Goal: Information Seeking & Learning: Find specific fact

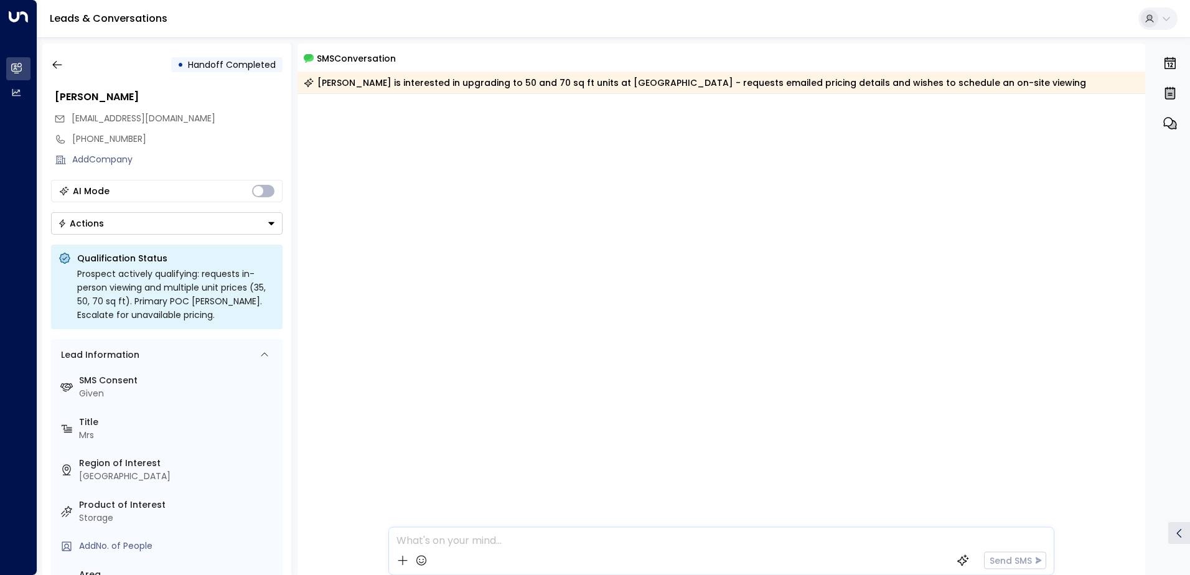
scroll to position [896, 0]
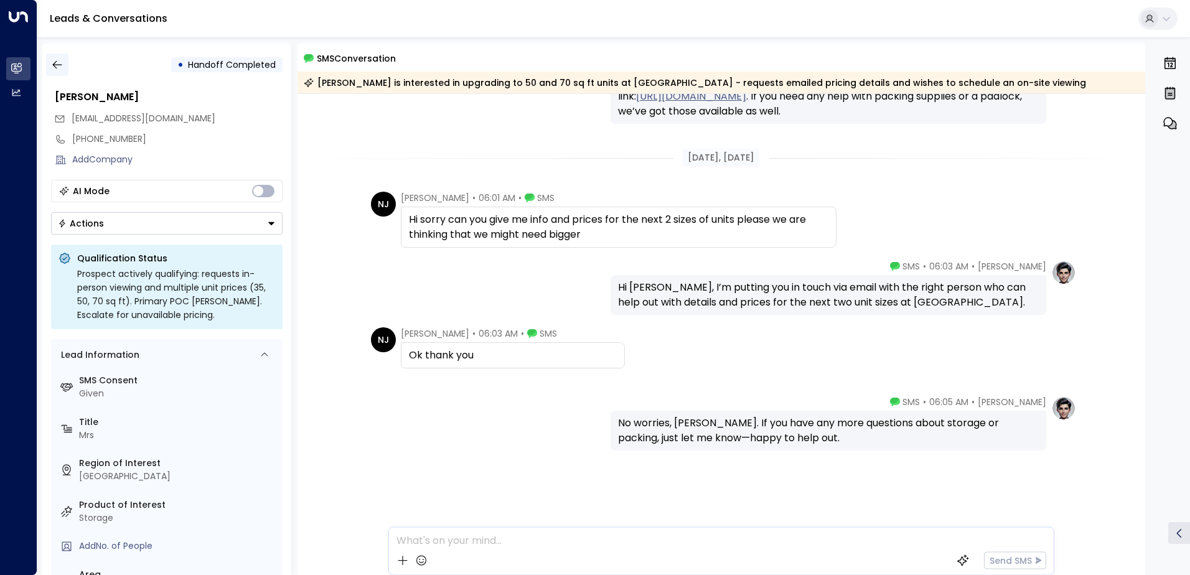
click at [58, 65] on icon "button" at bounding box center [56, 65] width 9 height 8
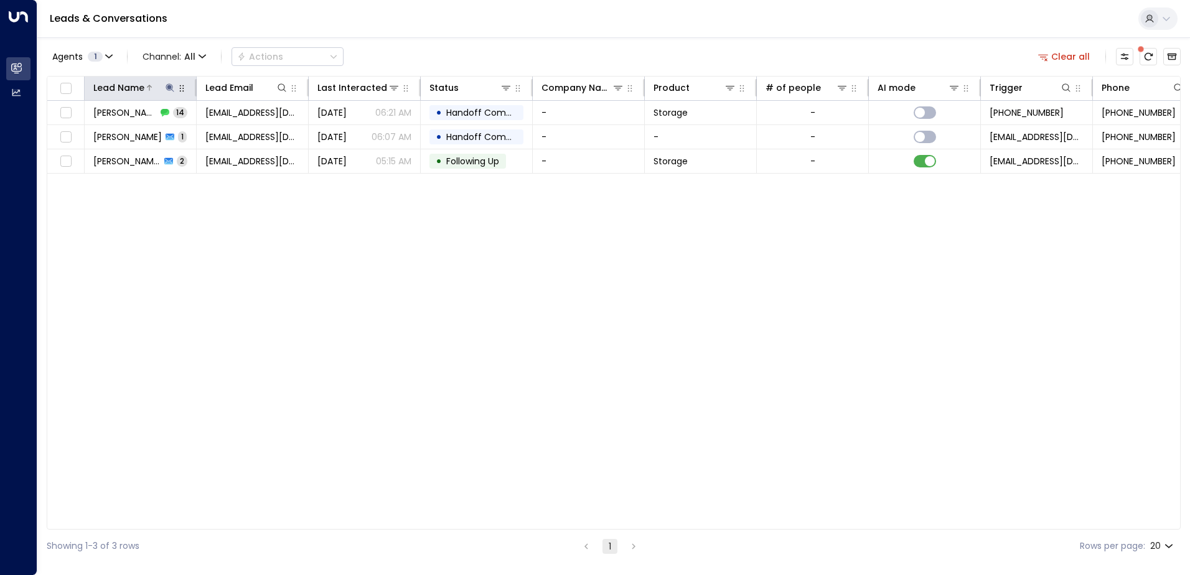
click at [170, 88] on icon at bounding box center [170, 87] width 8 height 8
drag, startPoint x: 146, startPoint y: 133, endPoint x: 85, endPoint y: 132, distance: 61.0
click at [85, 132] on input "**********" at bounding box center [162, 132] width 156 height 23
type input "******"
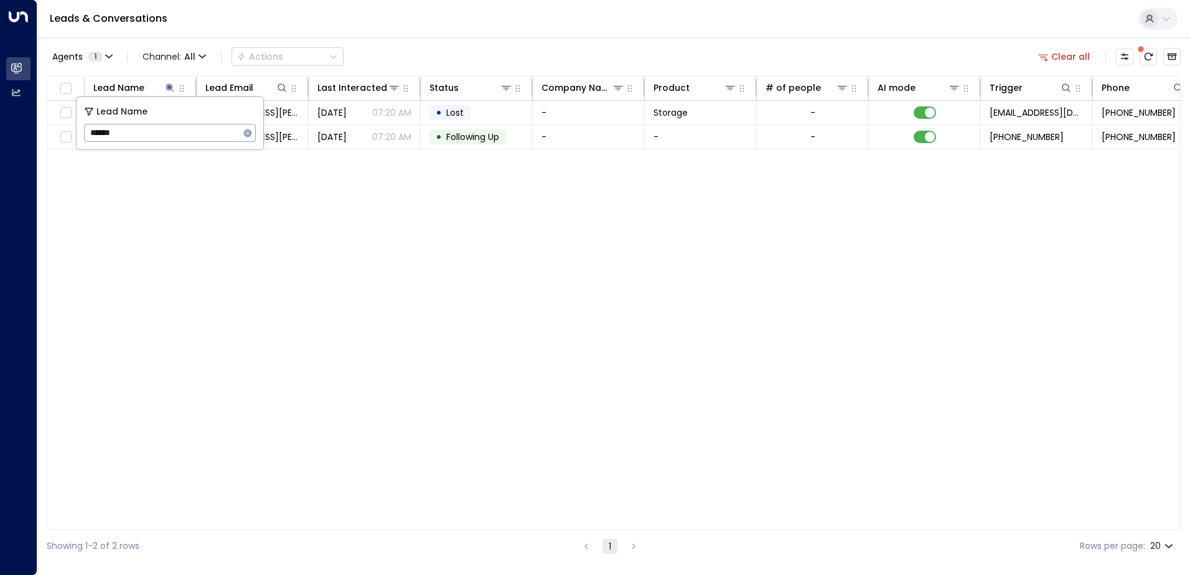
click at [288, 204] on div "Lead Name Lead Email Last Interacted Status Company Name Product # of people AI…" at bounding box center [614, 303] width 1134 height 454
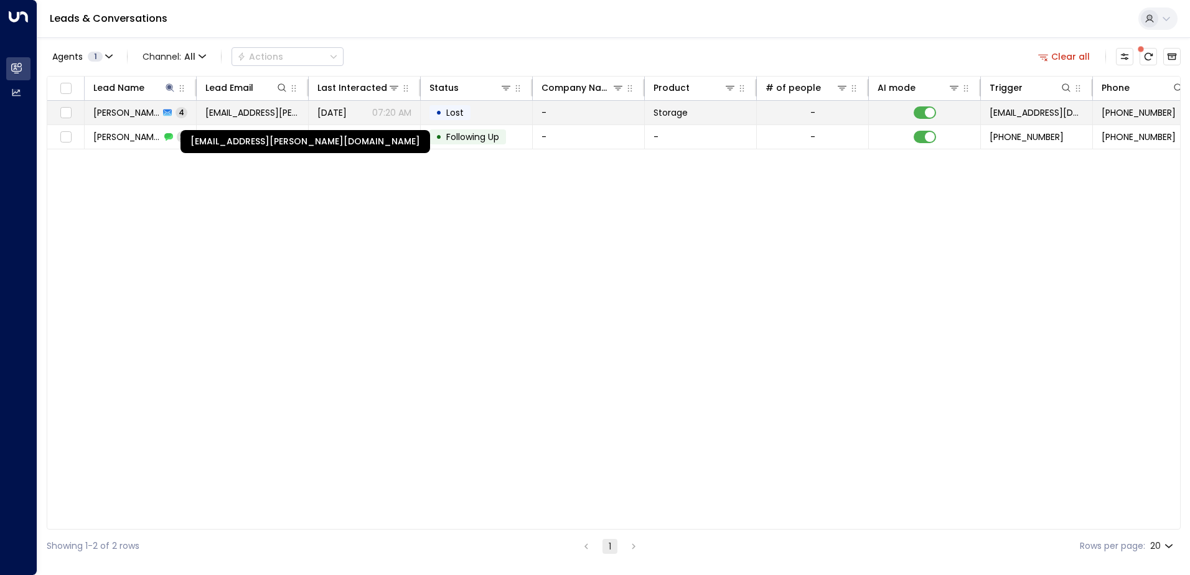
click at [242, 112] on span "[EMAIL_ADDRESS][PERSON_NAME][DOMAIN_NAME]" at bounding box center [252, 112] width 94 height 12
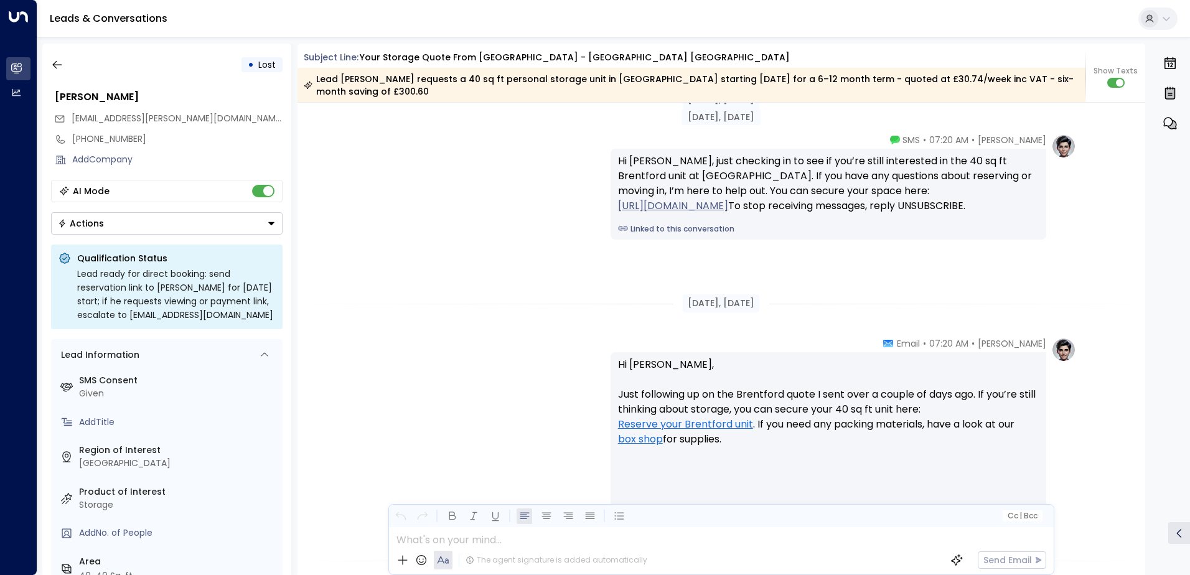
scroll to position [1494, 0]
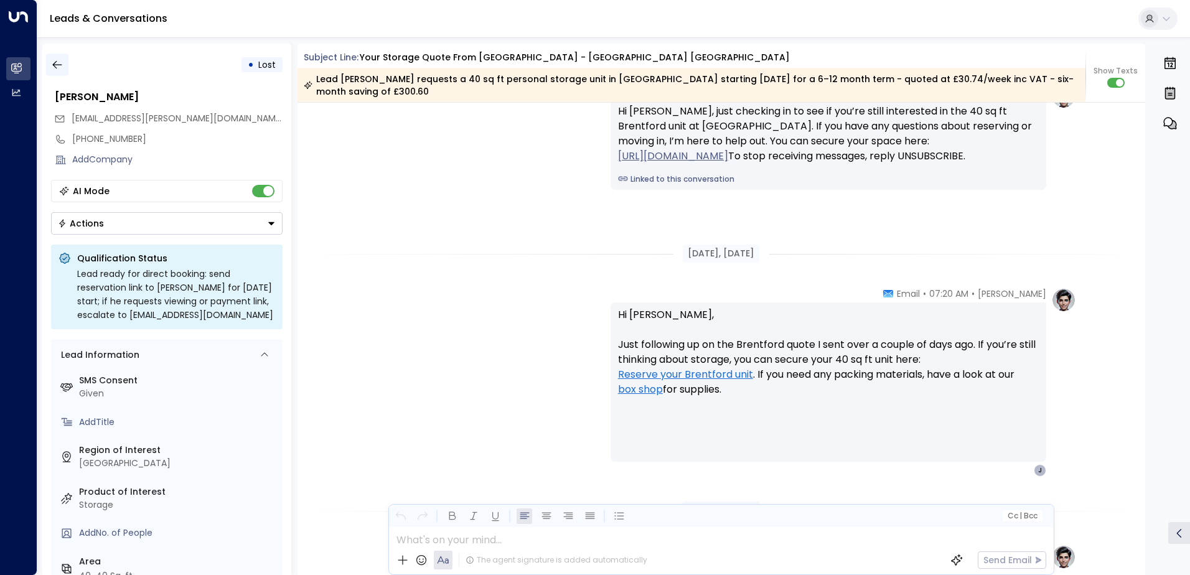
click at [59, 61] on icon "button" at bounding box center [57, 65] width 12 height 12
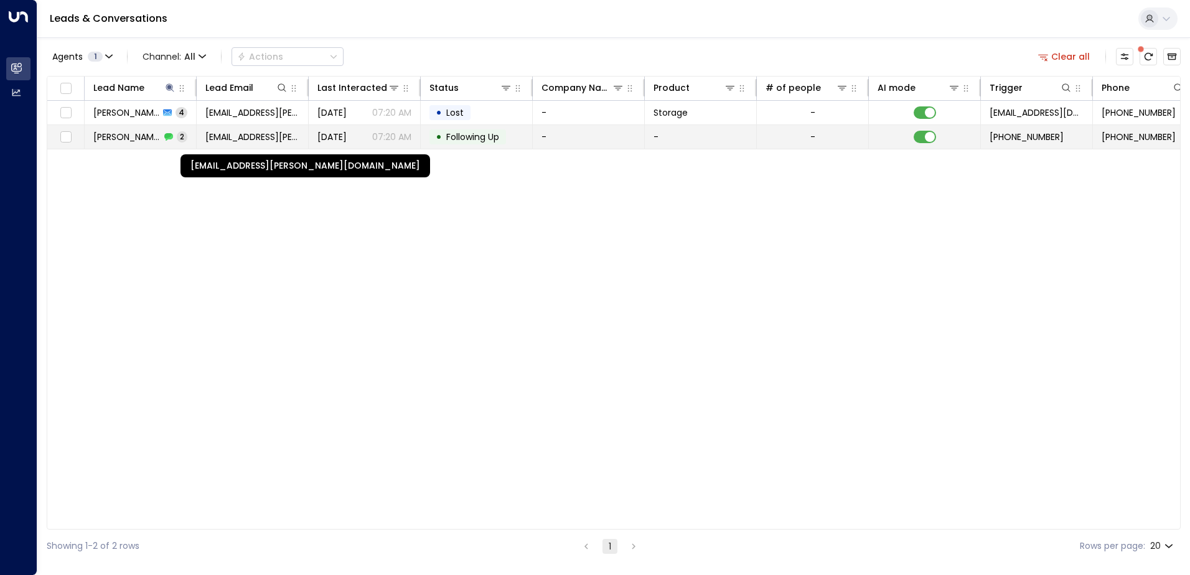
click at [264, 143] on span "[EMAIL_ADDRESS][PERSON_NAME][DOMAIN_NAME]" at bounding box center [252, 137] width 94 height 12
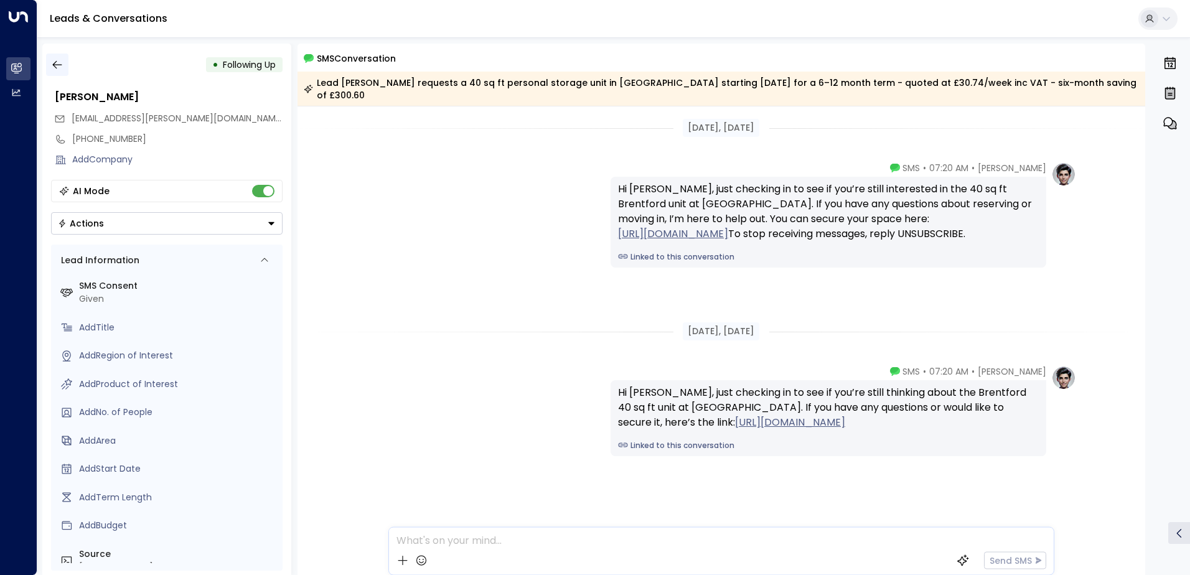
click at [58, 62] on icon "button" at bounding box center [57, 65] width 12 height 12
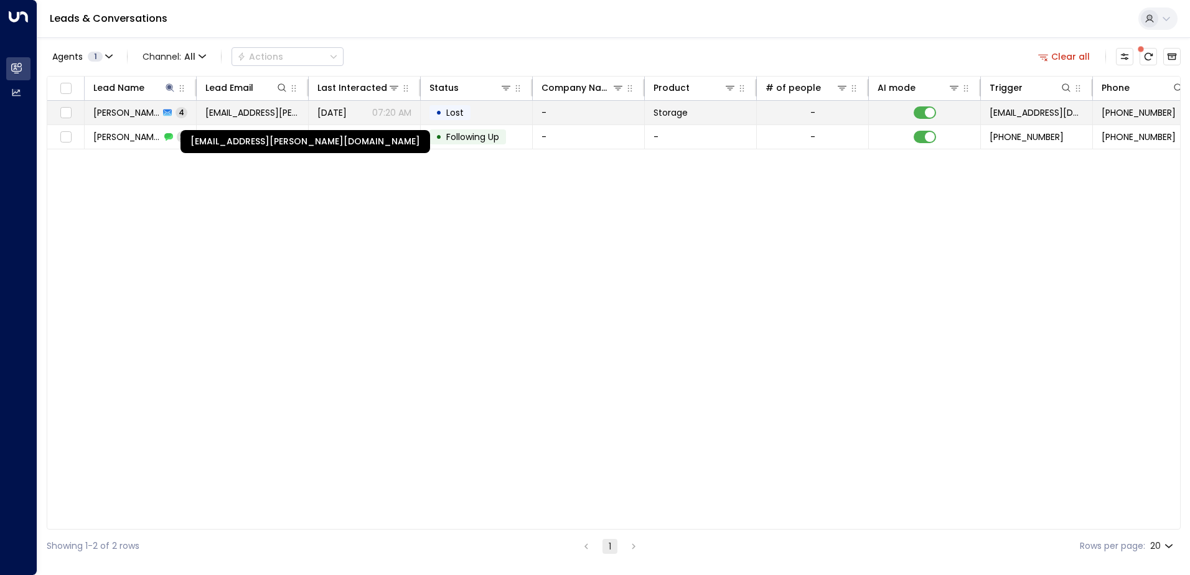
click at [232, 115] on span "[EMAIL_ADDRESS][PERSON_NAME][DOMAIN_NAME]" at bounding box center [252, 112] width 94 height 12
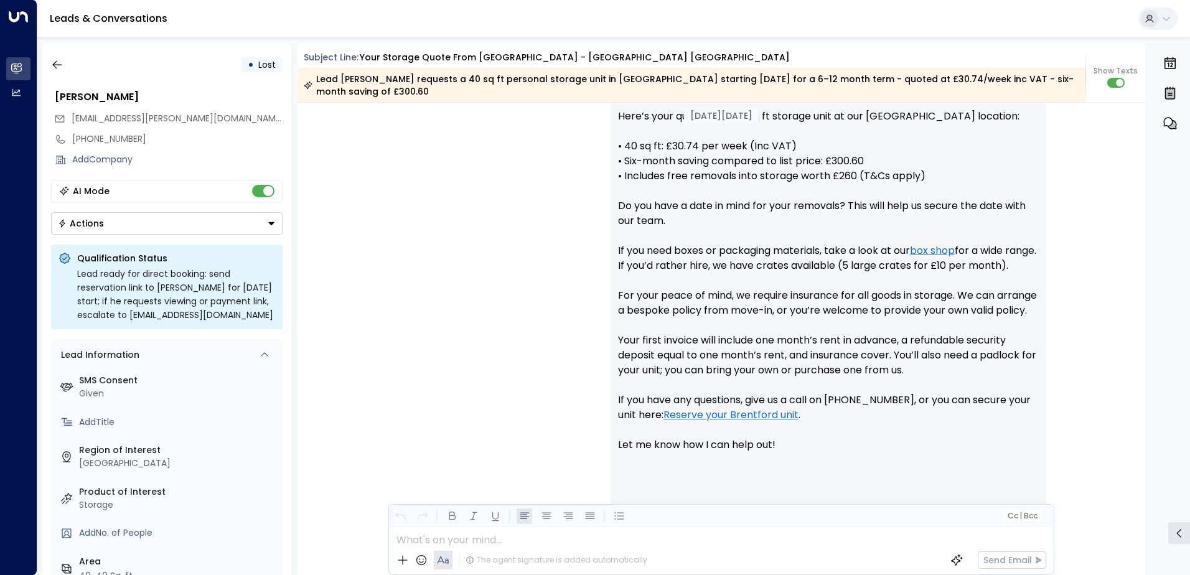
scroll to position [365, 0]
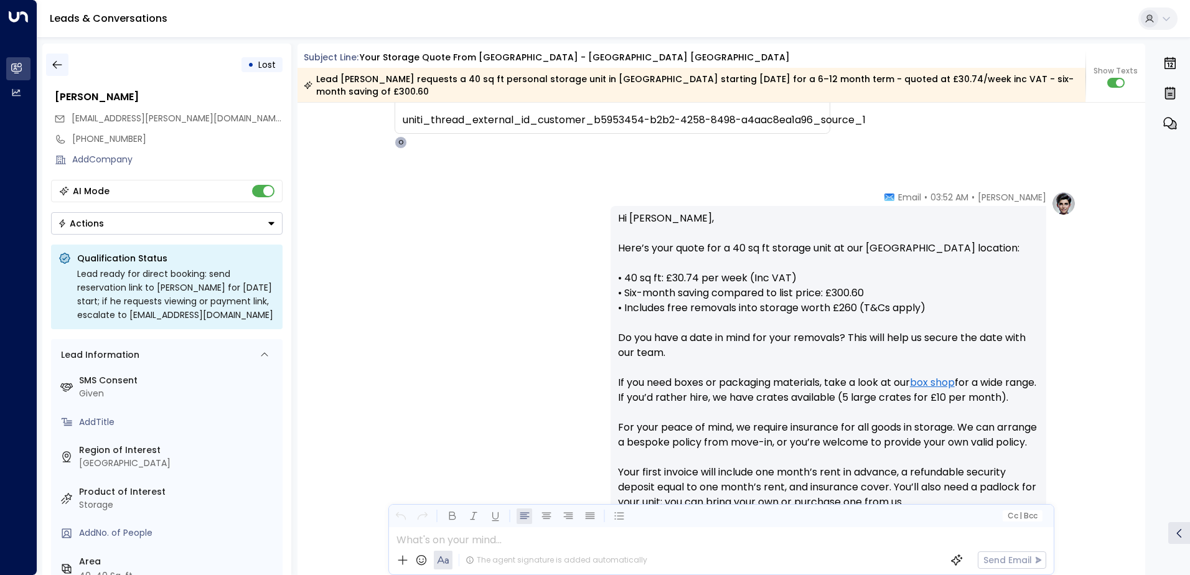
click at [60, 64] on icon "button" at bounding box center [57, 65] width 12 height 12
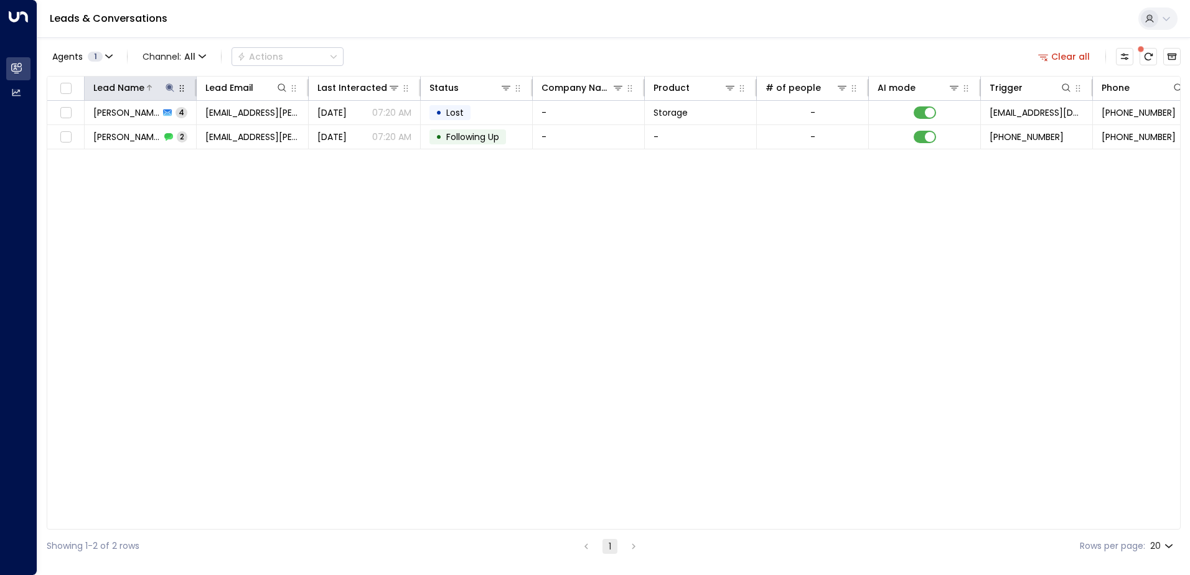
click at [171, 87] on icon at bounding box center [170, 87] width 8 height 8
drag, startPoint x: 100, startPoint y: 134, endPoint x: 87, endPoint y: 131, distance: 14.2
click at [87, 131] on input "******" at bounding box center [162, 132] width 156 height 23
type input "******"
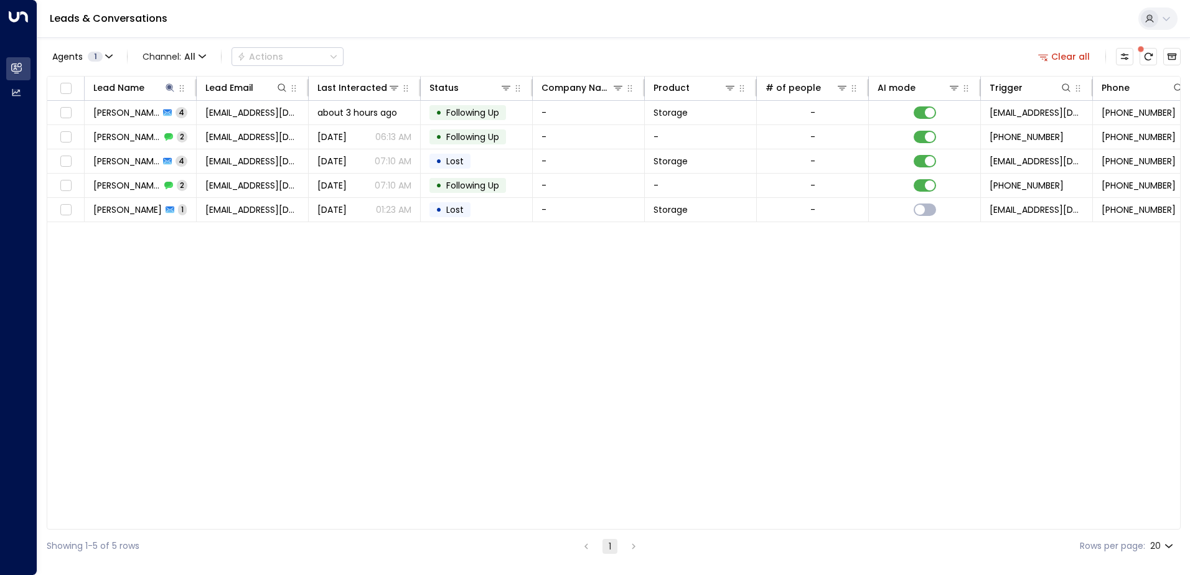
drag, startPoint x: 232, startPoint y: 436, endPoint x: 246, endPoint y: 415, distance: 25.2
click at [235, 432] on div "Lead Name Lead Email Last Interacted Status Company Name Product # of people AI…" at bounding box center [614, 303] width 1134 height 454
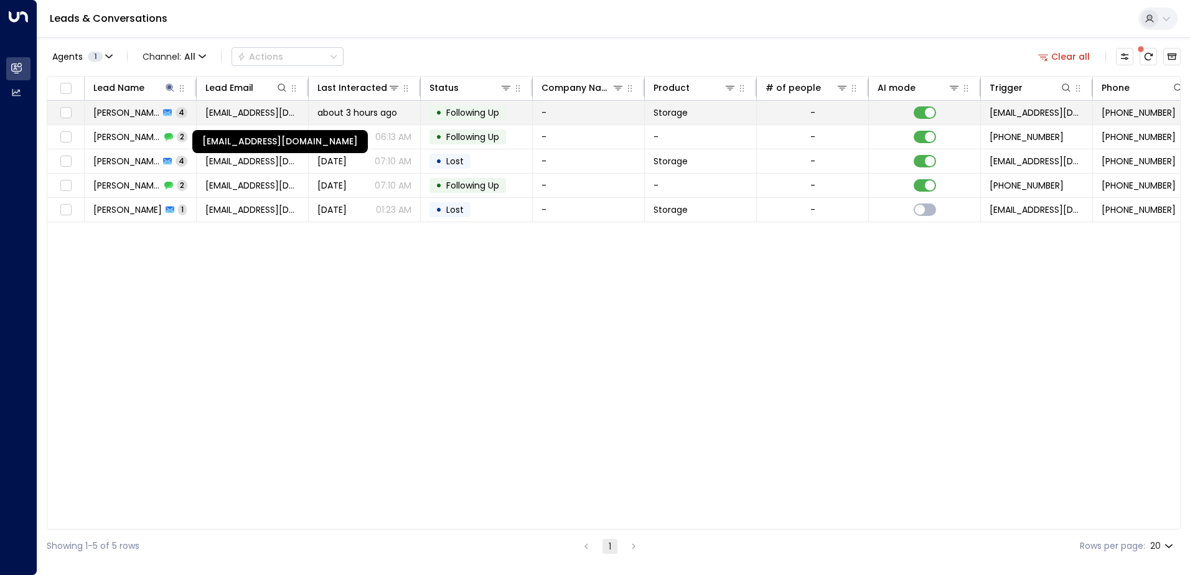
click at [225, 115] on span "[EMAIL_ADDRESS][DOMAIN_NAME]" at bounding box center [252, 112] width 94 height 12
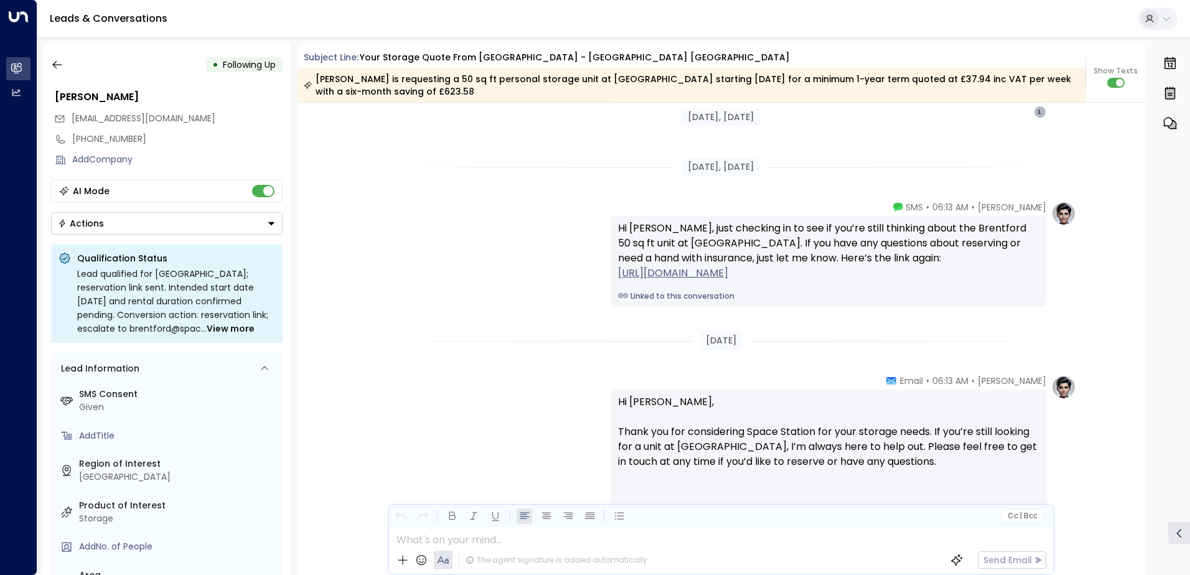
scroll to position [1966, 0]
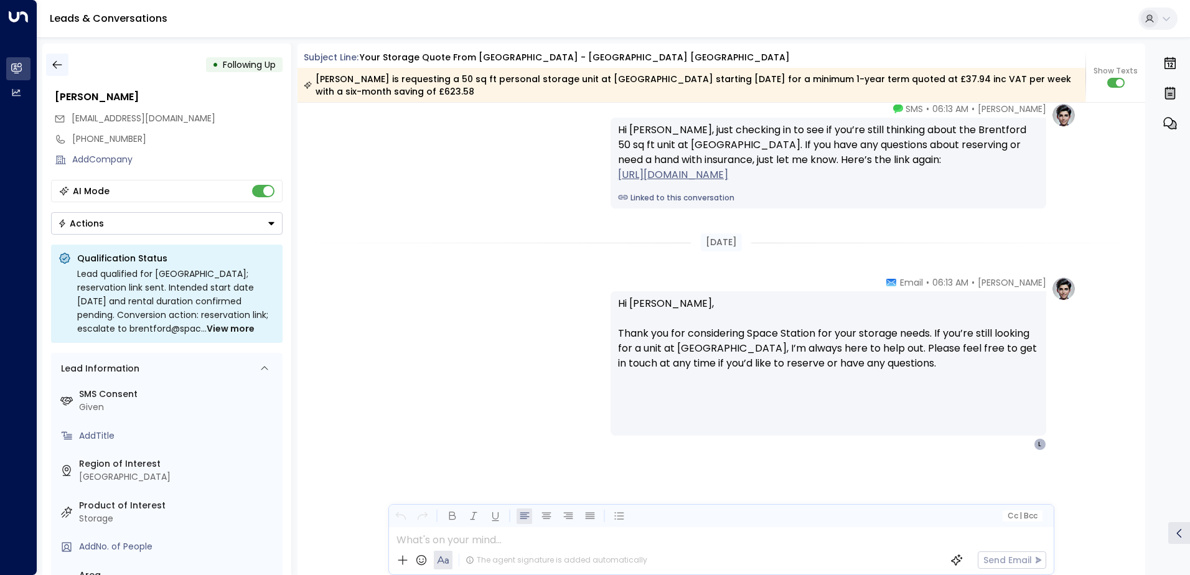
click at [59, 64] on icon "button" at bounding box center [57, 65] width 12 height 12
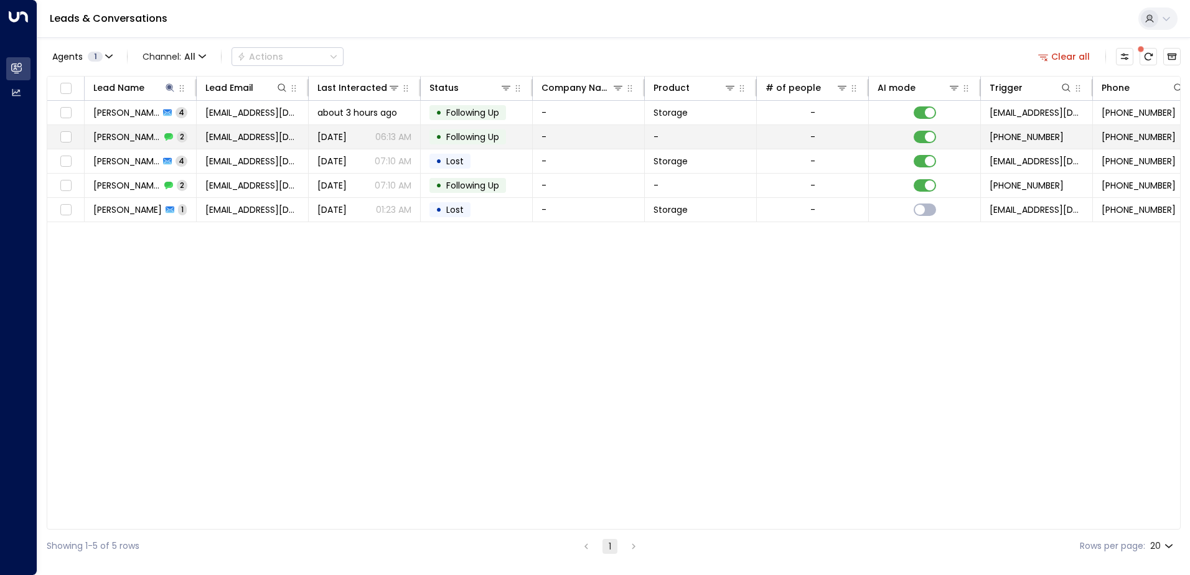
click at [199, 138] on td "[EMAIL_ADDRESS][DOMAIN_NAME]" at bounding box center [253, 137] width 112 height 24
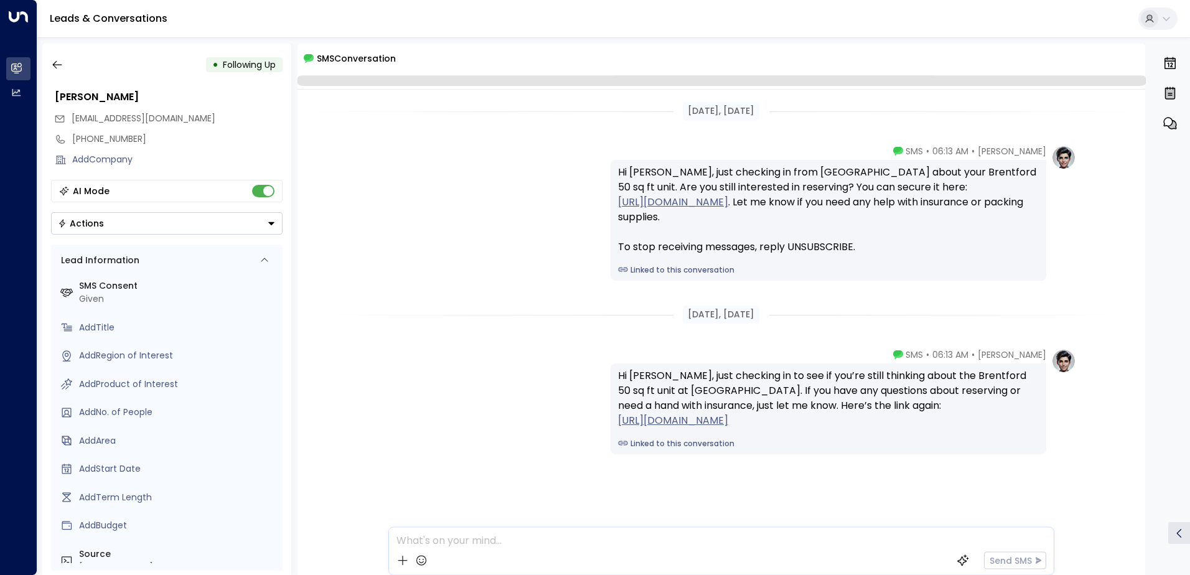
scroll to position [4, 0]
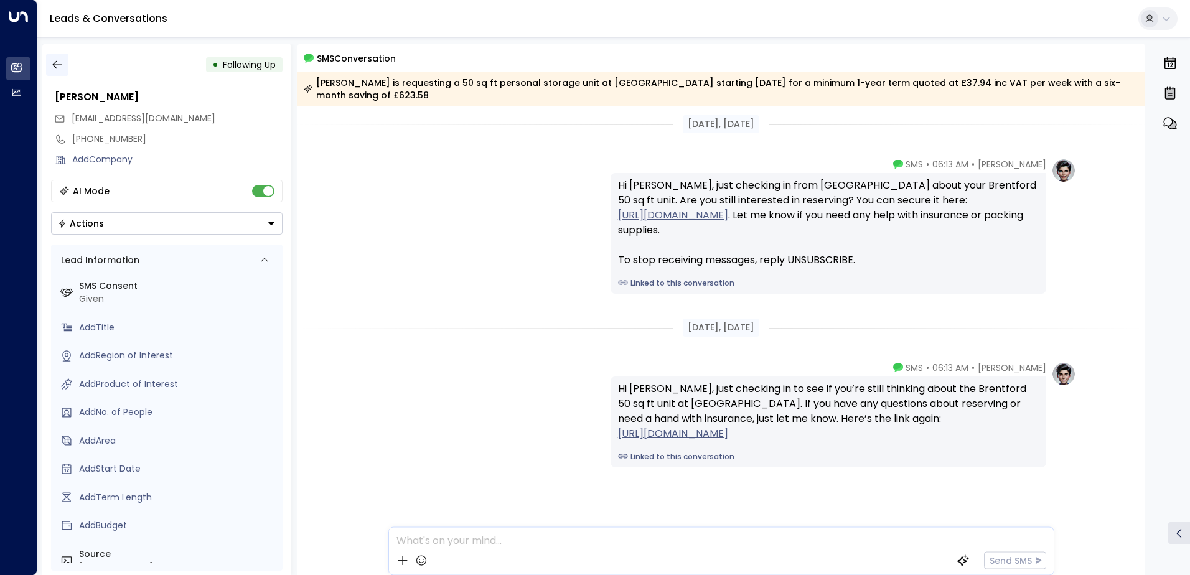
click at [59, 60] on icon "button" at bounding box center [57, 65] width 12 height 12
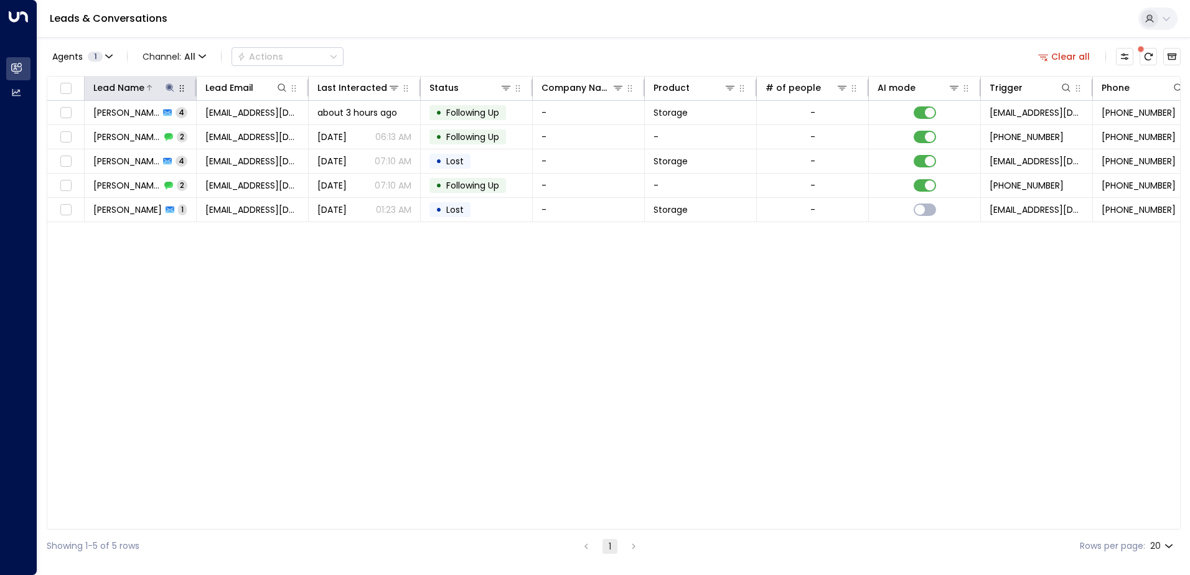
click at [168, 88] on icon at bounding box center [170, 87] width 8 height 8
drag, startPoint x: 142, startPoint y: 137, endPoint x: 91, endPoint y: 128, distance: 51.9
click at [91, 128] on input "******" at bounding box center [162, 132] width 156 height 23
type input "*******"
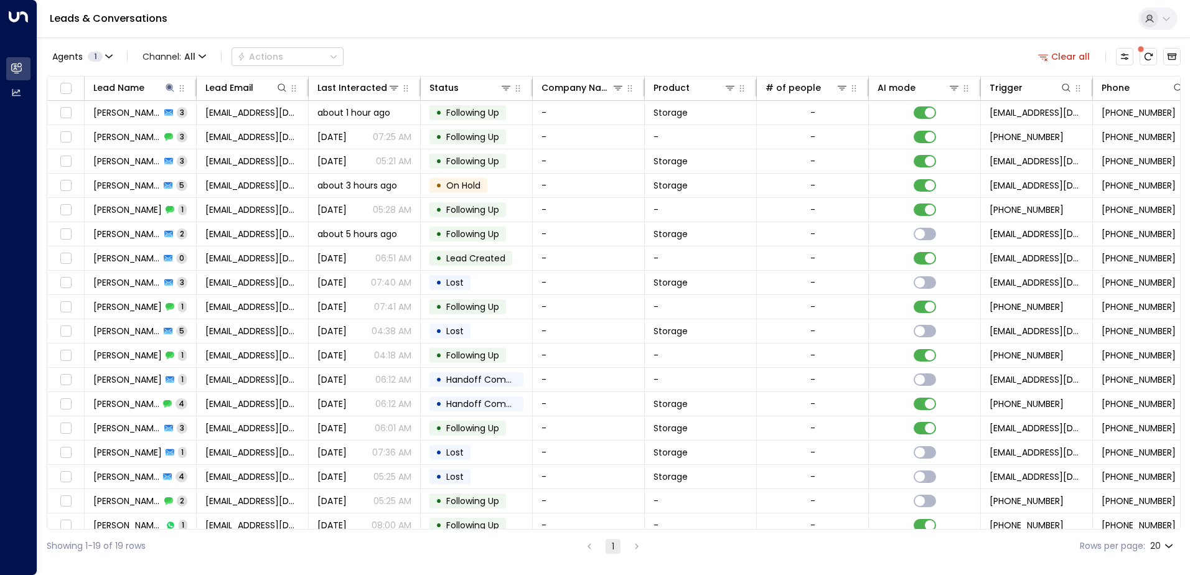
click at [385, 51] on div "Agents 1 Channel: All Actions Clear all" at bounding box center [614, 57] width 1134 height 26
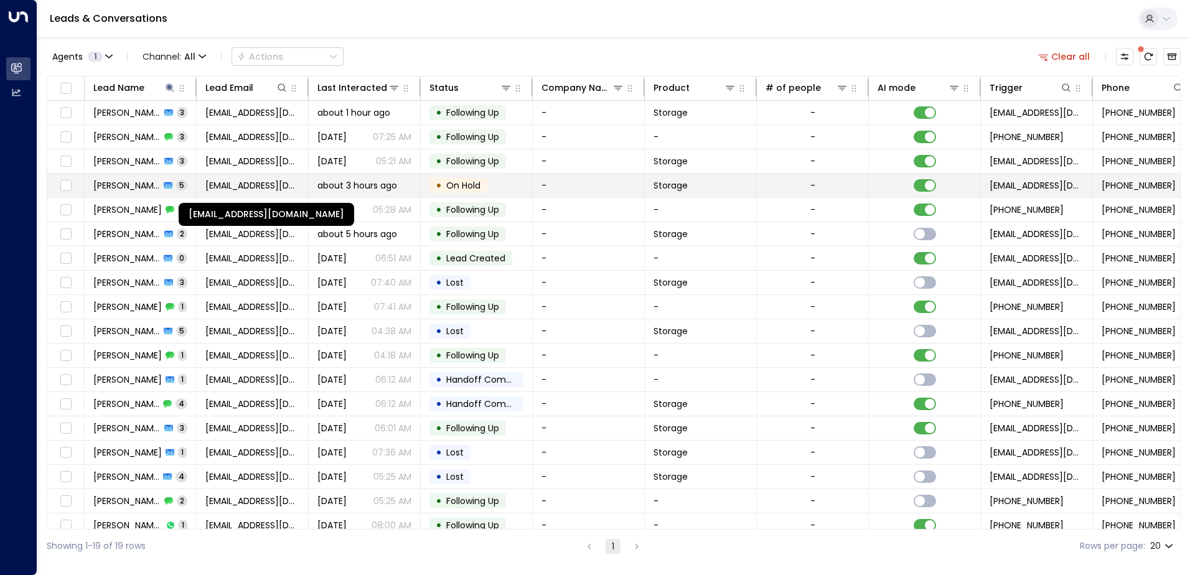
click at [266, 186] on span "[EMAIL_ADDRESS][DOMAIN_NAME]" at bounding box center [252, 185] width 94 height 12
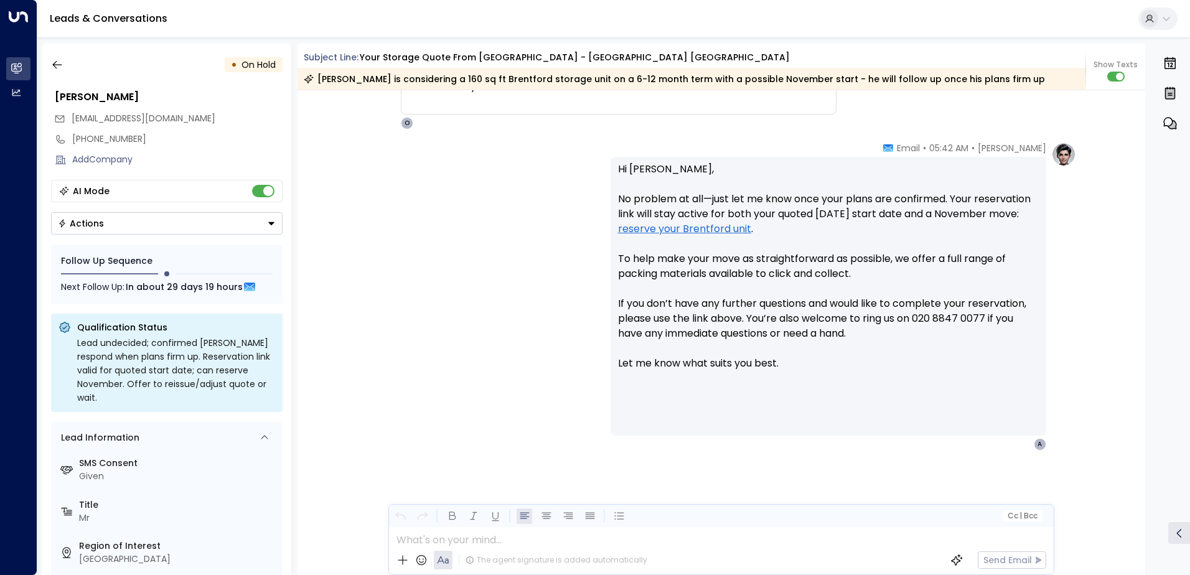
scroll to position [1434, 0]
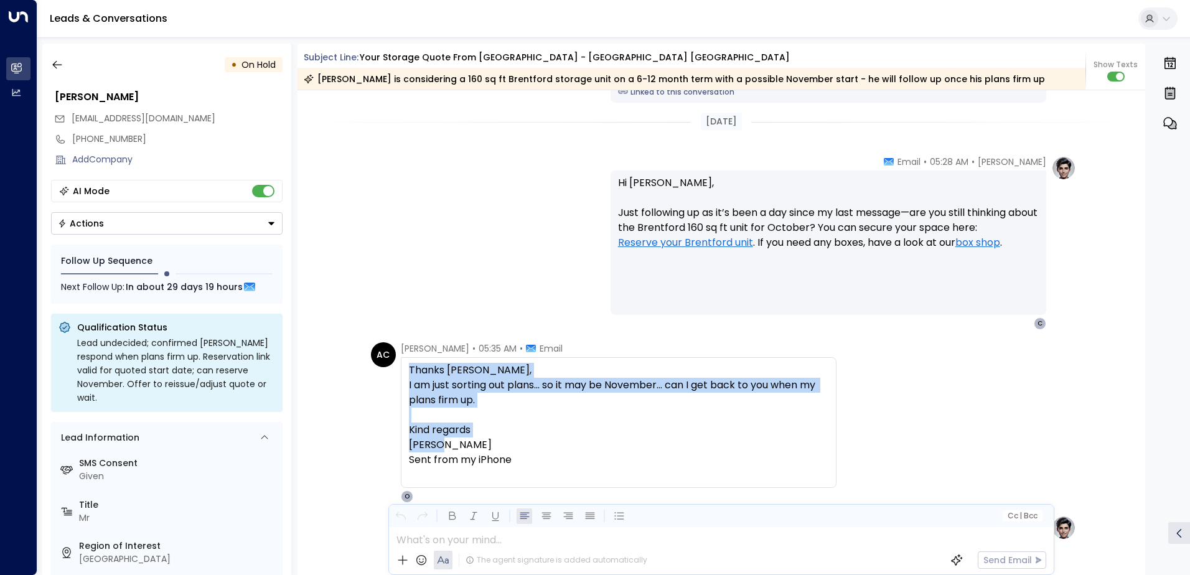
drag, startPoint x: 408, startPoint y: 369, endPoint x: 511, endPoint y: 441, distance: 125.1
click at [511, 441] on div "Thanks [PERSON_NAME], I am just sorting out plans… so it may be November… can I…" at bounding box center [619, 423] width 420 height 120
drag, startPoint x: 511, startPoint y: 441, endPoint x: 475, endPoint y: 386, distance: 65.3
copy div "Thanks [PERSON_NAME], I am just sorting out plans… so it may be November… can I…"
